Goal: Task Accomplishment & Management: Manage account settings

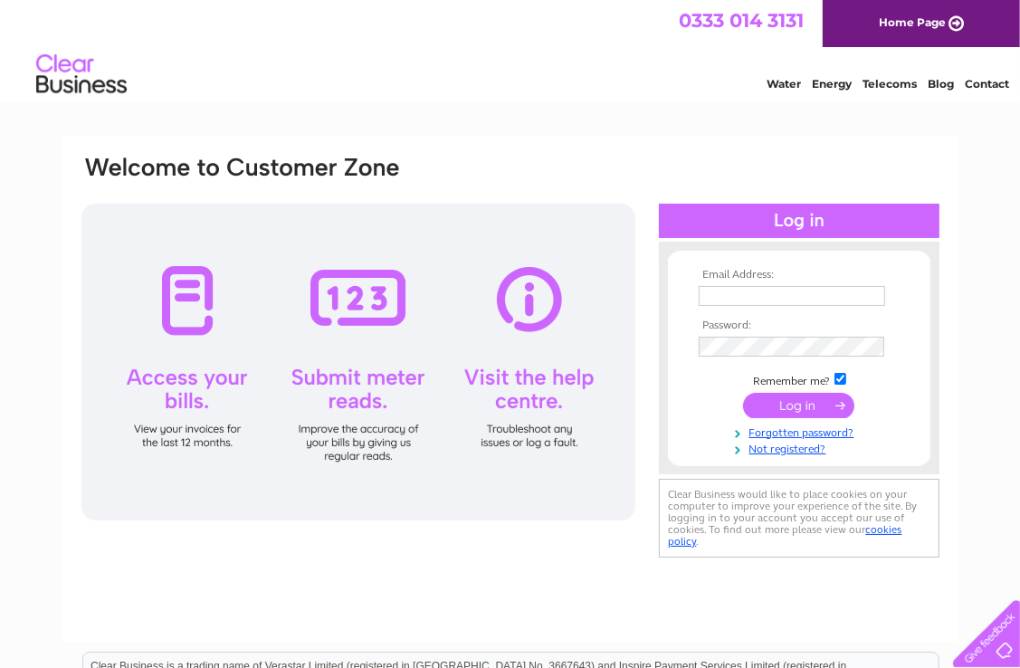
type input "clckitchensandbathrooms@outlook.com"
click at [815, 400] on input "submit" at bounding box center [798, 405] width 111 height 25
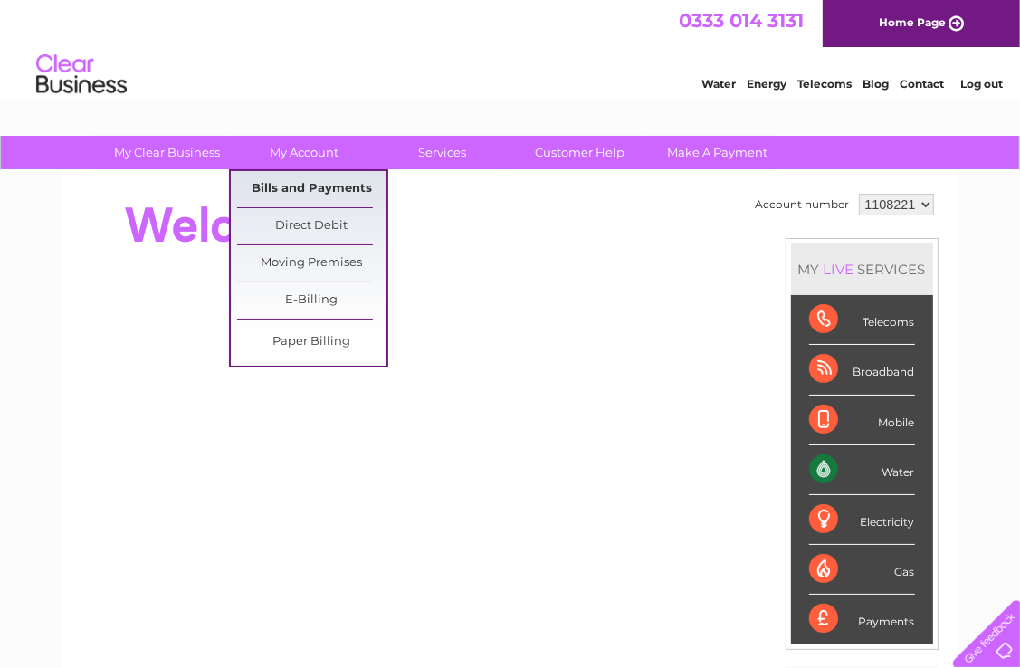
click at [306, 186] on link "Bills and Payments" at bounding box center [311, 189] width 149 height 36
click at [291, 194] on link "Bills and Payments" at bounding box center [311, 189] width 149 height 36
click at [315, 185] on link "Bills and Payments" at bounding box center [311, 189] width 149 height 36
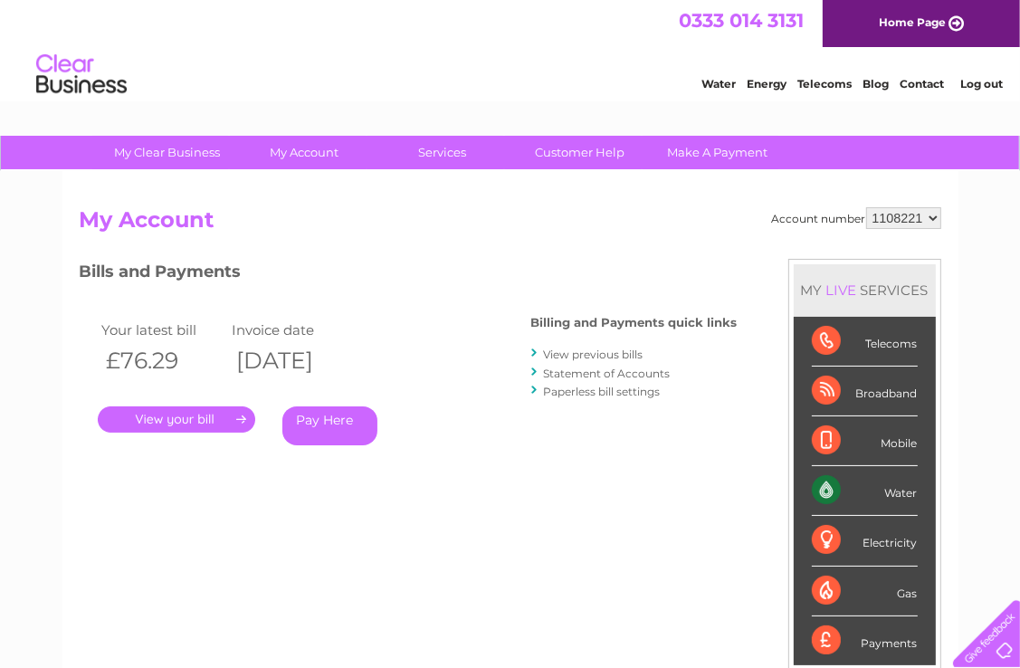
click at [182, 420] on link "." at bounding box center [176, 419] width 157 height 26
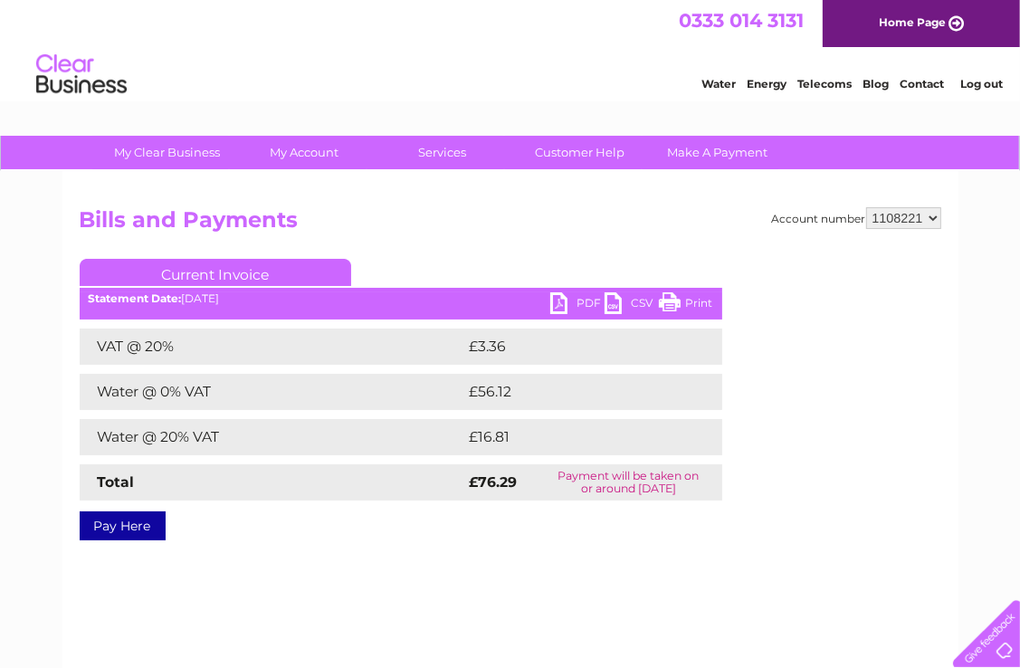
click at [580, 303] on link "PDF" at bounding box center [577, 305] width 54 height 26
click at [561, 302] on link "PDF" at bounding box center [577, 305] width 54 height 26
